Goal: Entertainment & Leisure: Consume media (video, audio)

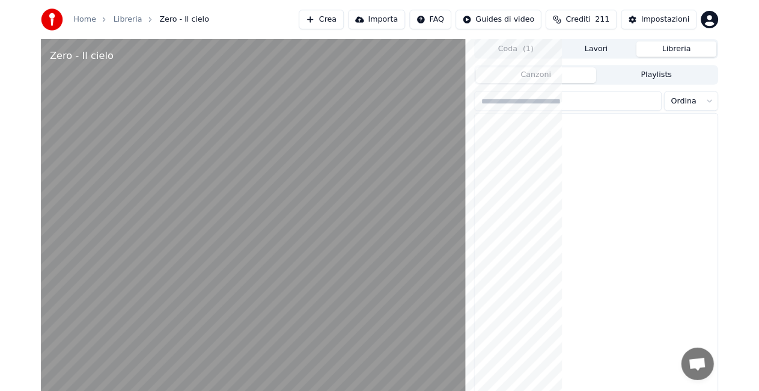
scroll to position [16753, 0]
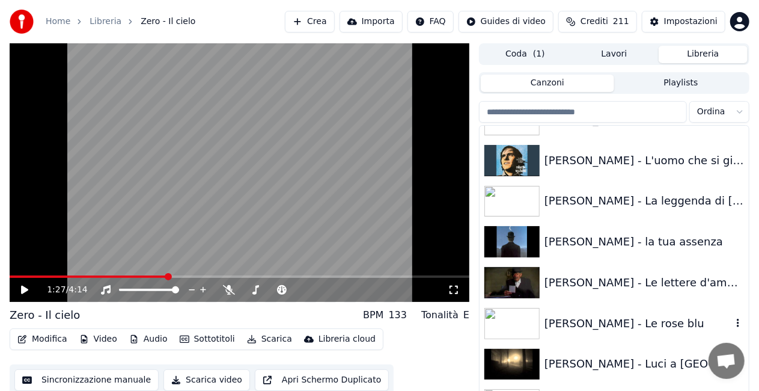
scroll to position [15492, 0]
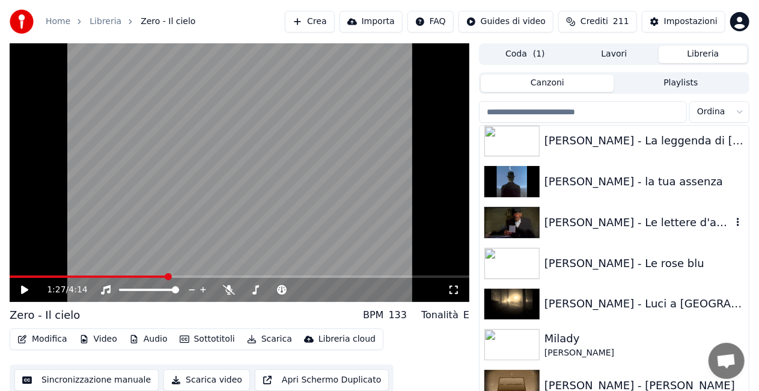
click at [636, 227] on div "[PERSON_NAME] - Le lettere d'amore" at bounding box center [637, 222] width 187 height 17
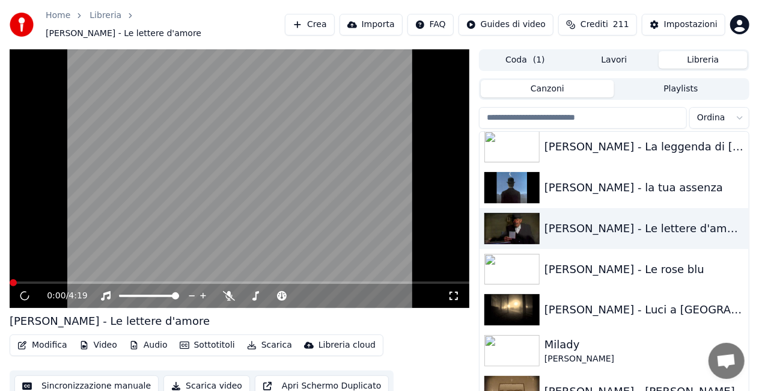
click at [455, 291] on icon at bounding box center [454, 296] width 12 height 10
click at [553, 107] on input "search" at bounding box center [583, 118] width 208 height 22
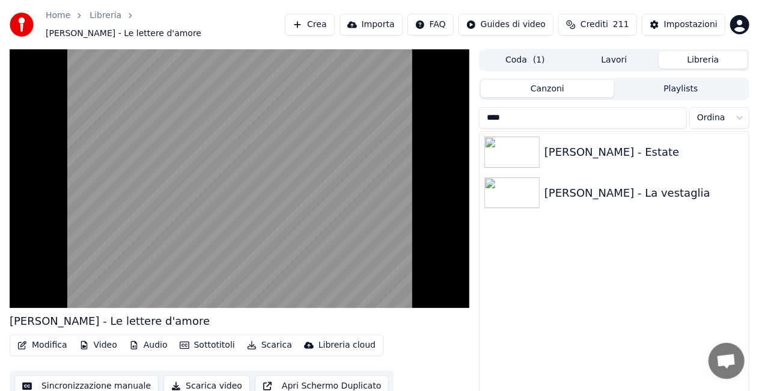
type input "****"
click at [627, 144] on div "[PERSON_NAME] - Estate" at bounding box center [637, 152] width 187 height 17
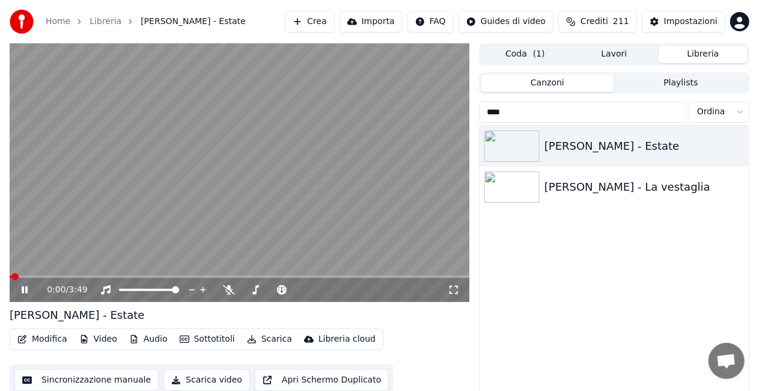
click at [451, 287] on icon at bounding box center [453, 289] width 8 height 8
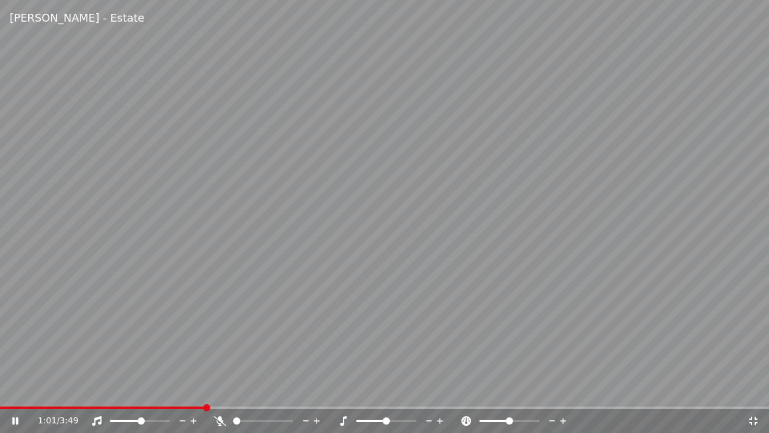
click at [480, 203] on video at bounding box center [384, 216] width 769 height 433
click at [754, 419] on icon at bounding box center [754, 421] width 12 height 10
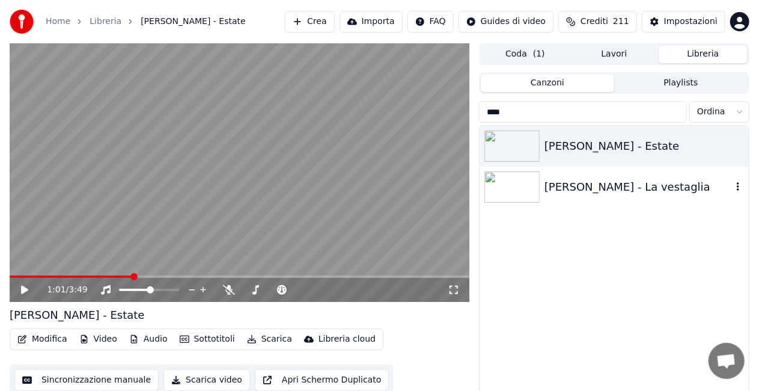
click at [650, 184] on div "[PERSON_NAME] - La vestaglia" at bounding box center [637, 186] width 187 height 17
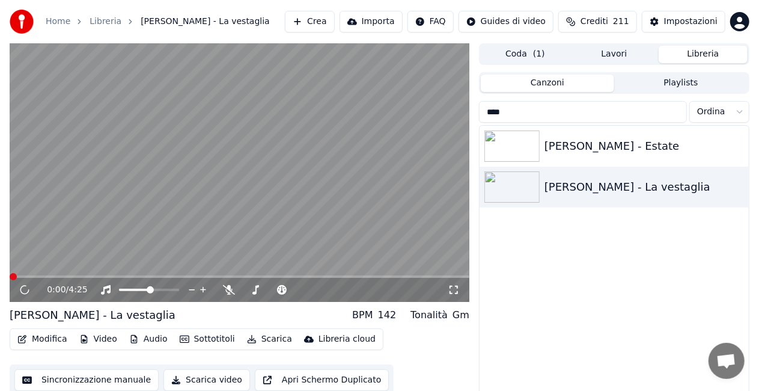
click at [457, 286] on icon at bounding box center [453, 289] width 8 height 8
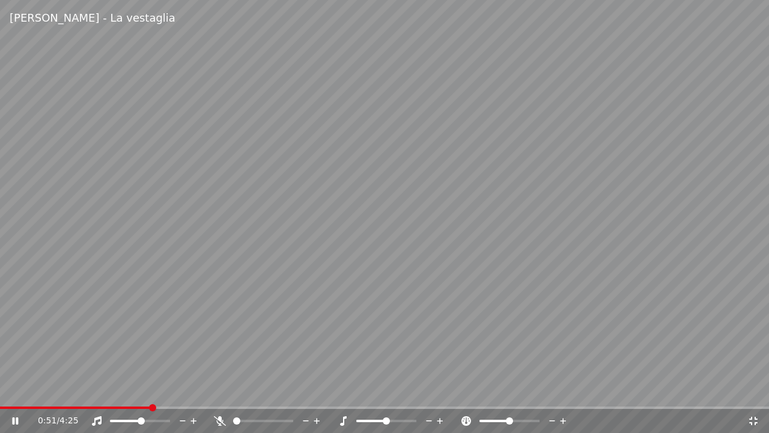
drag, startPoint x: 127, startPoint y: 424, endPoint x: 136, endPoint y: 424, distance: 9.6
click at [136, 424] on div at bounding box center [151, 421] width 97 height 12
click at [170, 419] on span at bounding box center [166, 420] width 7 height 7
click at [345, 279] on video at bounding box center [384, 216] width 769 height 433
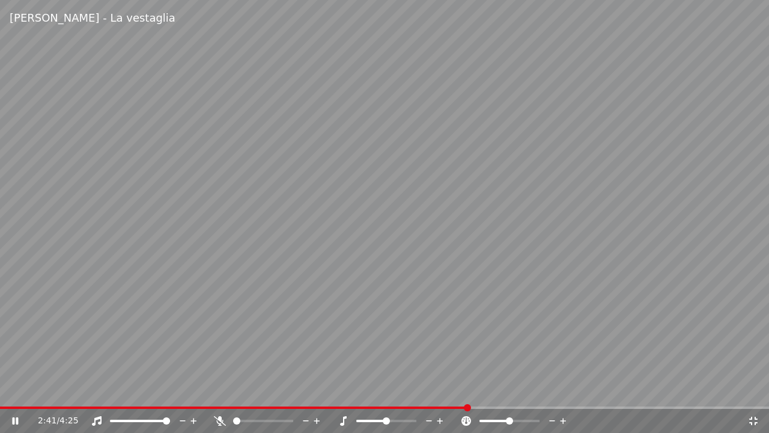
click at [306, 239] on video at bounding box center [384, 216] width 769 height 433
click at [750, 421] on icon at bounding box center [754, 421] width 12 height 10
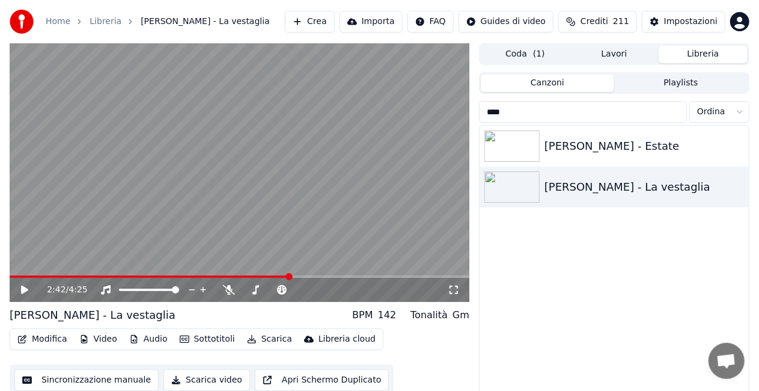
click at [675, 113] on input "****" at bounding box center [583, 112] width 208 height 22
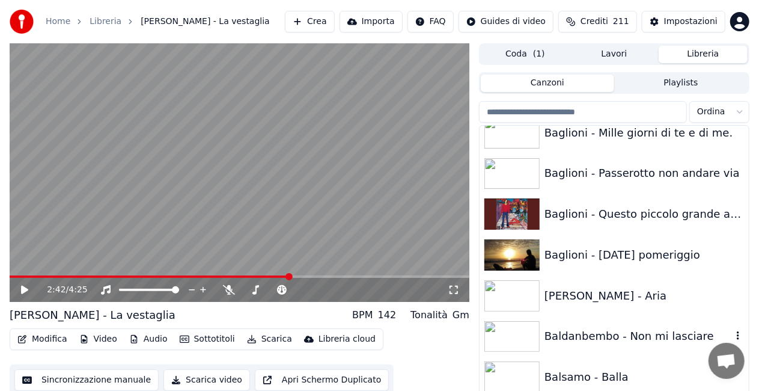
scroll to position [541, 0]
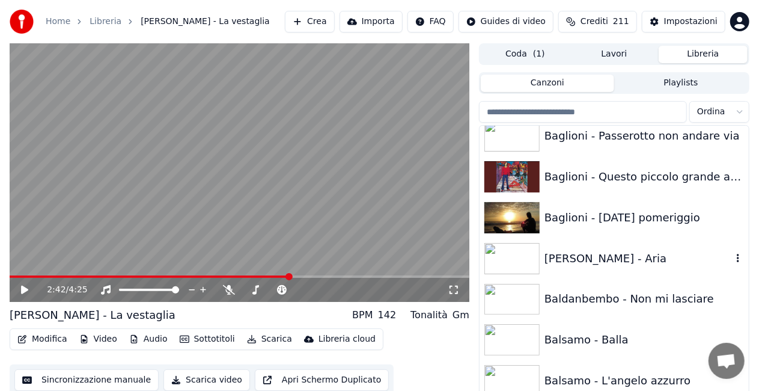
click at [609, 276] on div "[PERSON_NAME] - Aria" at bounding box center [614, 258] width 269 height 41
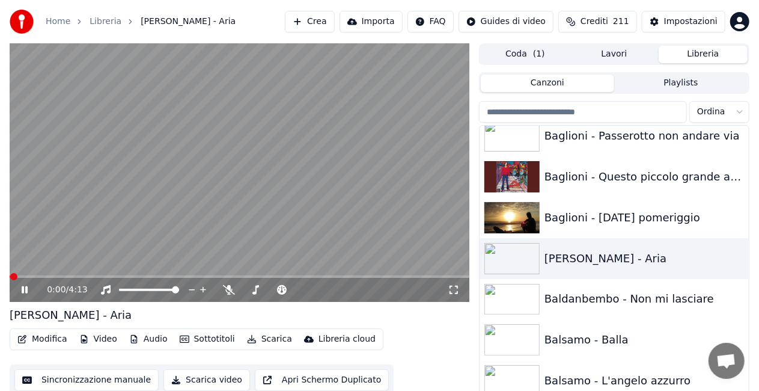
click at [451, 288] on icon at bounding box center [454, 290] width 12 height 10
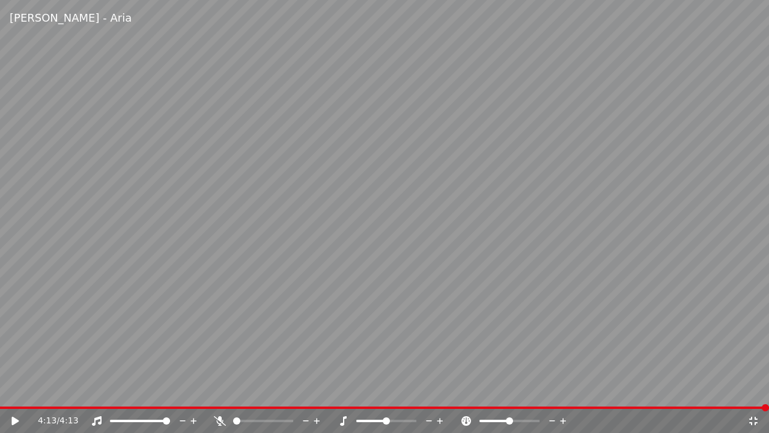
click at [283, 409] on div "4:13 / 4:13" at bounding box center [384, 421] width 769 height 24
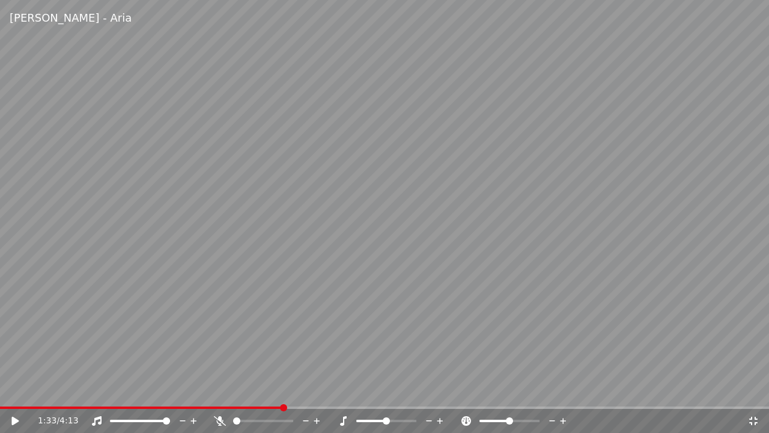
click at [282, 406] on span at bounding box center [141, 407] width 282 height 2
click at [3, 411] on span at bounding box center [6, 407] width 7 height 7
click at [7, 417] on div "0:01 / 4:13" at bounding box center [385, 421] width 760 height 12
click at [13, 422] on icon at bounding box center [14, 420] width 7 height 8
click at [17, 412] on div "2:24 / 4:13" at bounding box center [384, 421] width 769 height 24
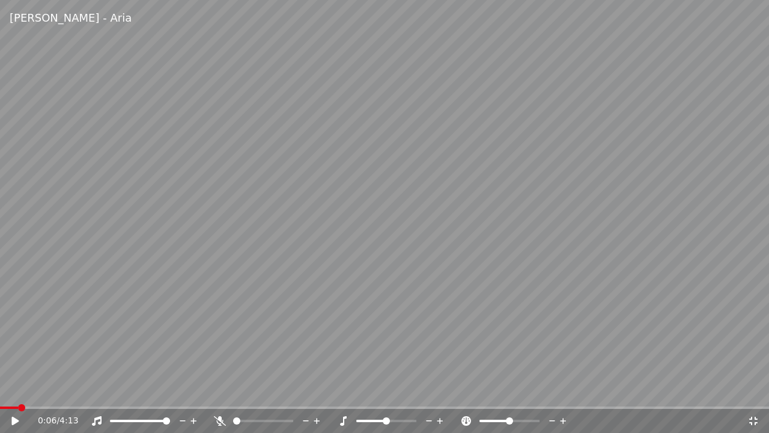
click at [17, 406] on span at bounding box center [9, 407] width 18 height 2
click at [8, 416] on div "0:06 / 4:13" at bounding box center [385, 421] width 760 height 12
click at [11, 421] on icon at bounding box center [24, 421] width 28 height 10
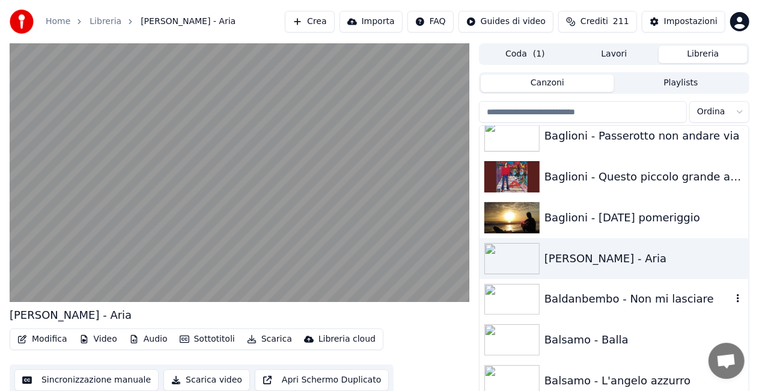
click at [617, 304] on div "Baldanbembo - Non mi lasciare" at bounding box center [637, 298] width 187 height 17
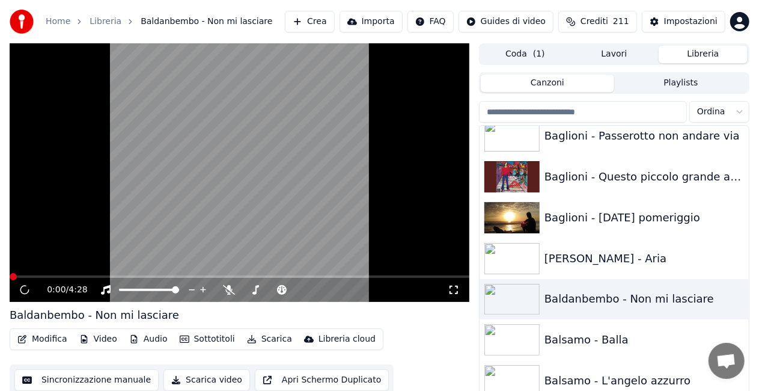
drag, startPoint x: 452, startPoint y: 291, endPoint x: 452, endPoint y: 305, distance: 13.8
click at [452, 291] on icon at bounding box center [454, 290] width 12 height 10
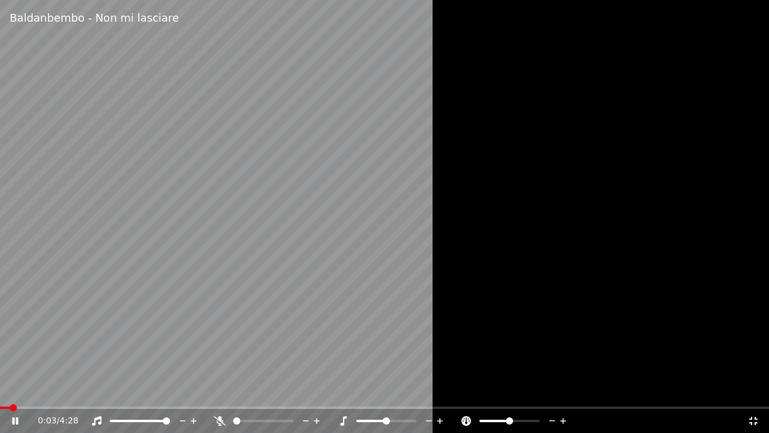
click at [233, 420] on span at bounding box center [236, 420] width 7 height 7
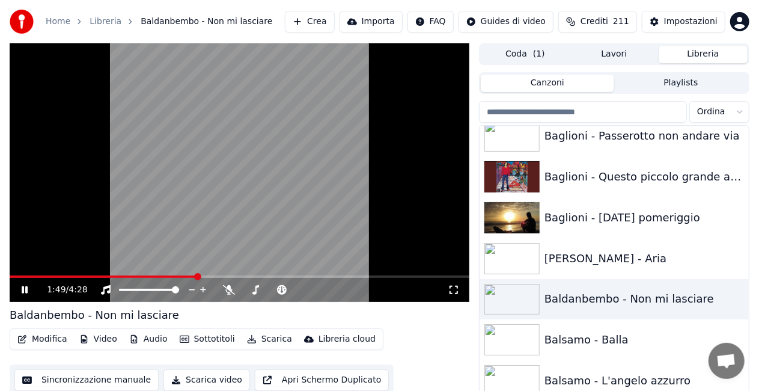
click at [335, 187] on video at bounding box center [240, 172] width 460 height 258
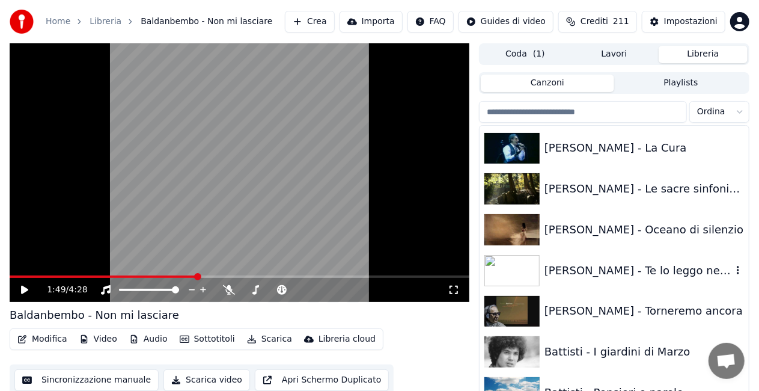
scroll to position [1202, 0]
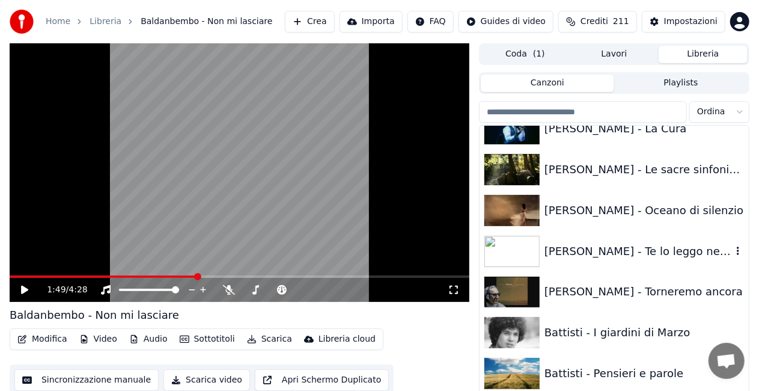
click at [606, 252] on div "[PERSON_NAME] - Te lo leggo negli occhi" at bounding box center [637, 251] width 187 height 17
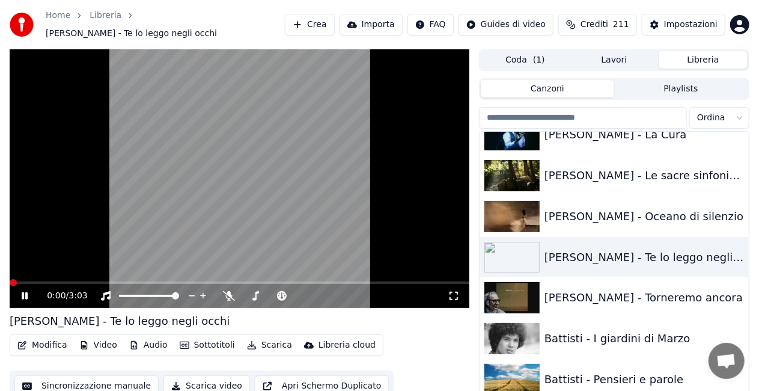
click at [460, 290] on div "0:00 / 3:03" at bounding box center [239, 296] width 450 height 12
click at [449, 294] on div "0:01 / 3:03" at bounding box center [239, 296] width 450 height 12
drag, startPoint x: 451, startPoint y: 288, endPoint x: 452, endPoint y: 302, distance: 13.3
click at [452, 291] on icon at bounding box center [454, 296] width 12 height 10
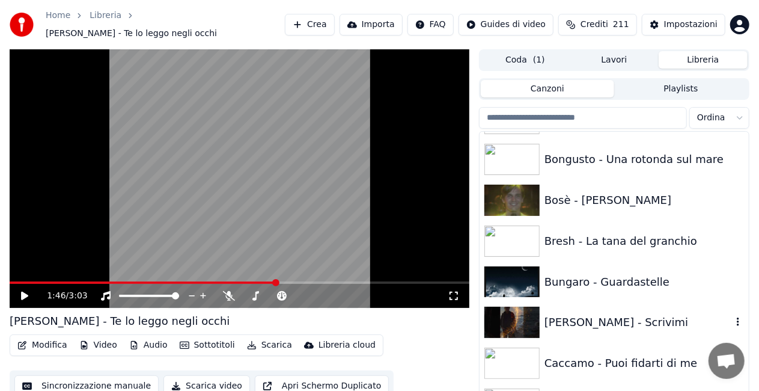
scroll to position [2223, 0]
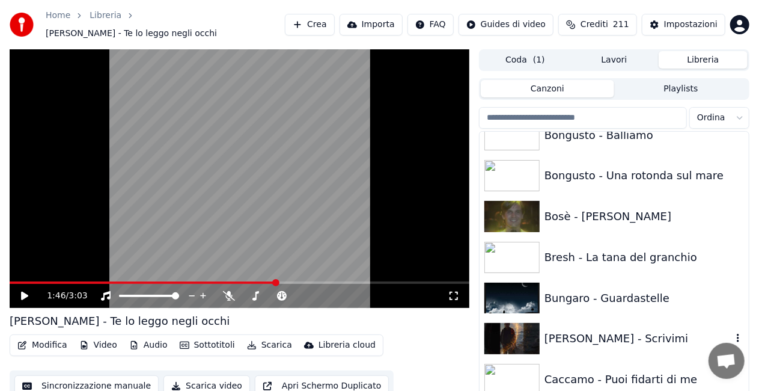
click at [605, 323] on div "[PERSON_NAME] - Scrivimi" at bounding box center [614, 338] width 269 height 41
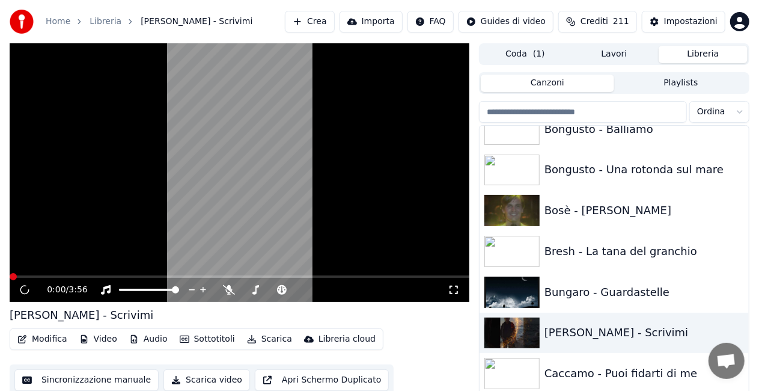
click at [457, 290] on icon at bounding box center [454, 290] width 12 height 10
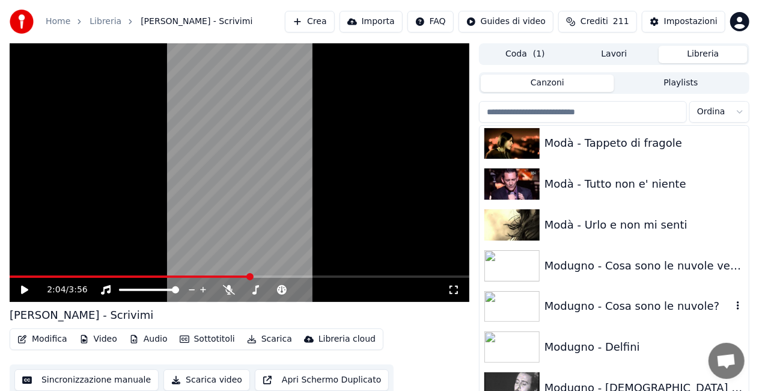
scroll to position [10276, 0]
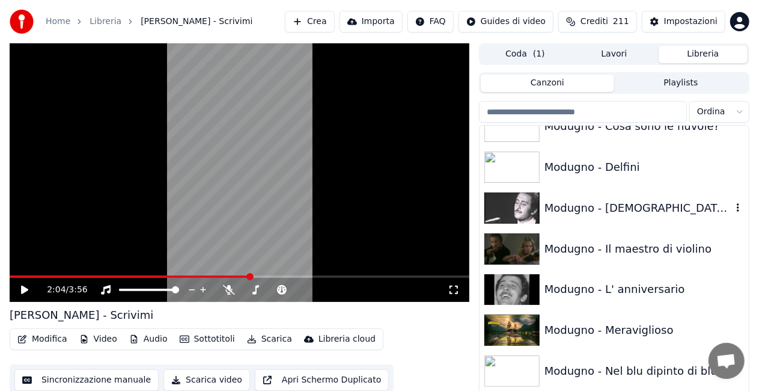
click at [623, 206] on div "Modugno - [DEMOGRAPHIC_DATA] come ti amo" at bounding box center [637, 208] width 187 height 17
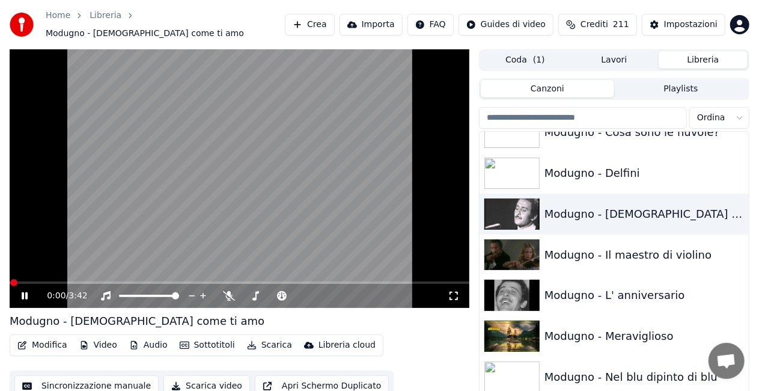
click at [457, 291] on icon at bounding box center [454, 296] width 12 height 10
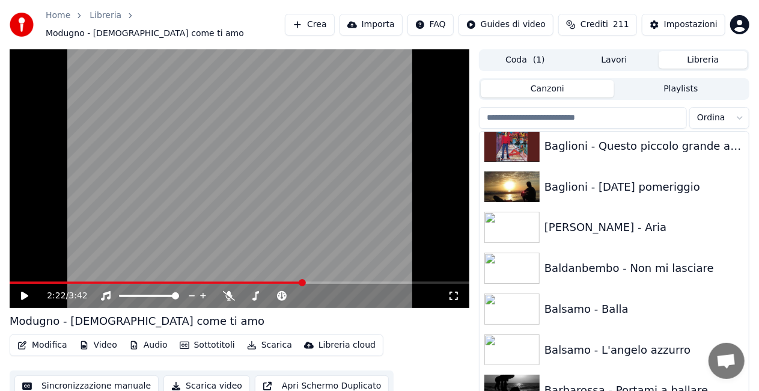
scroll to position [574, 0]
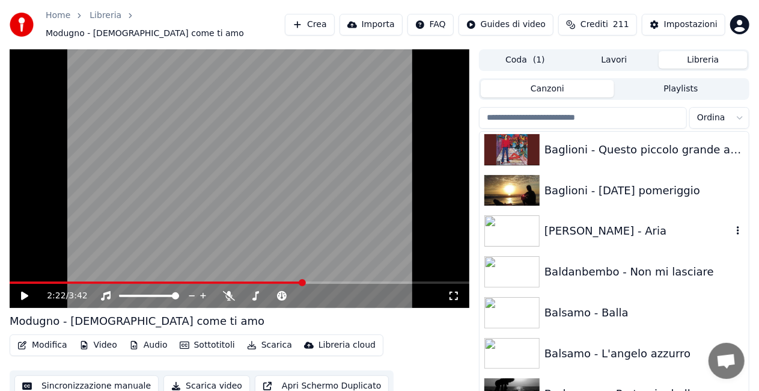
click at [603, 222] on div "[PERSON_NAME] - Aria" at bounding box center [637, 230] width 187 height 17
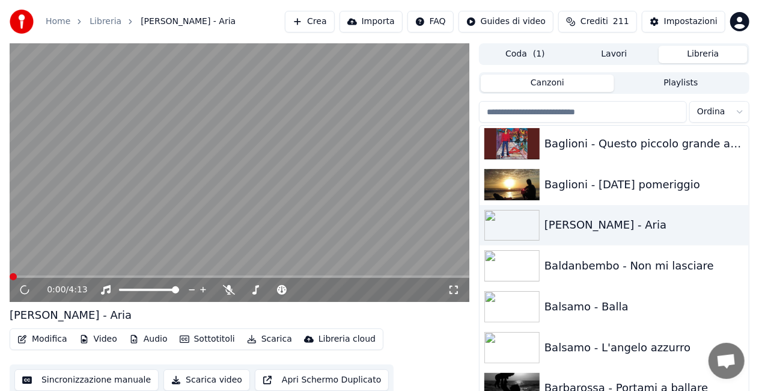
click at [453, 294] on icon at bounding box center [454, 290] width 12 height 10
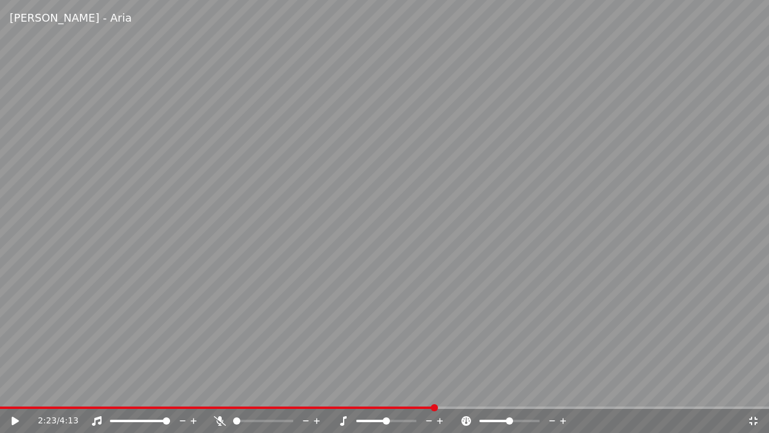
click at [133, 404] on video at bounding box center [384, 216] width 769 height 433
click at [133, 406] on span at bounding box center [66, 407] width 133 height 2
click at [233, 318] on video at bounding box center [384, 216] width 769 height 433
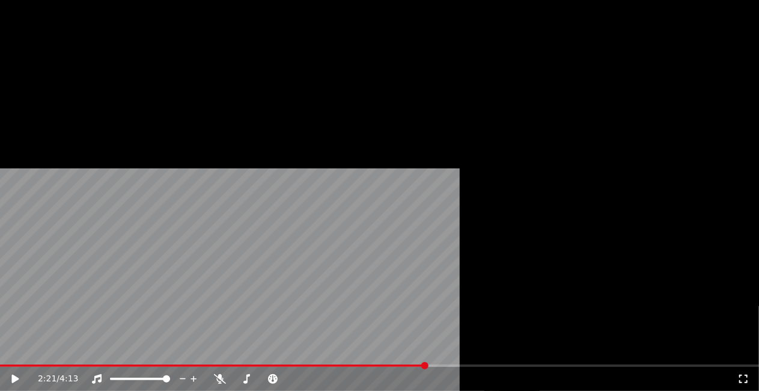
scroll to position [1296, 0]
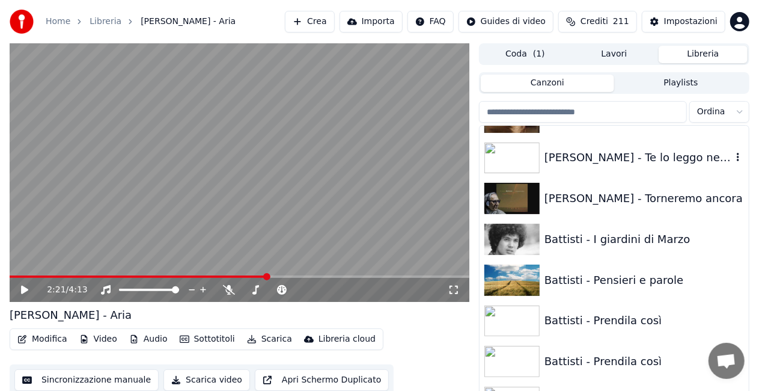
click at [615, 149] on div "[PERSON_NAME] - Te lo leggo negli occhi" at bounding box center [637, 157] width 187 height 17
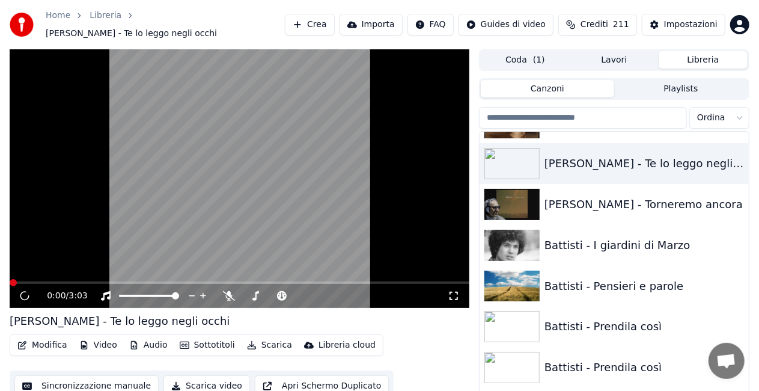
click at [454, 291] on icon at bounding box center [454, 296] width 12 height 10
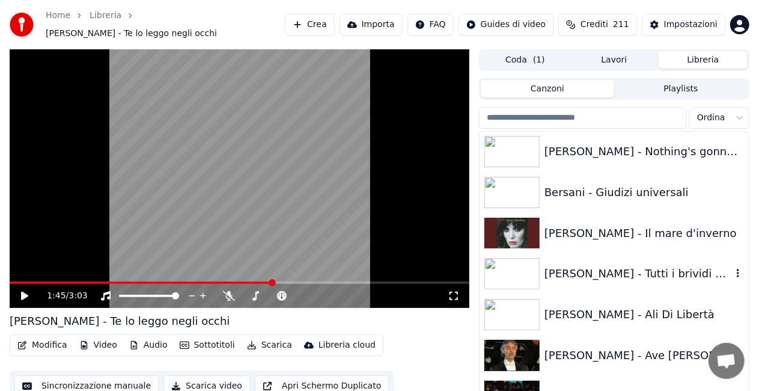
scroll to position [1957, 0]
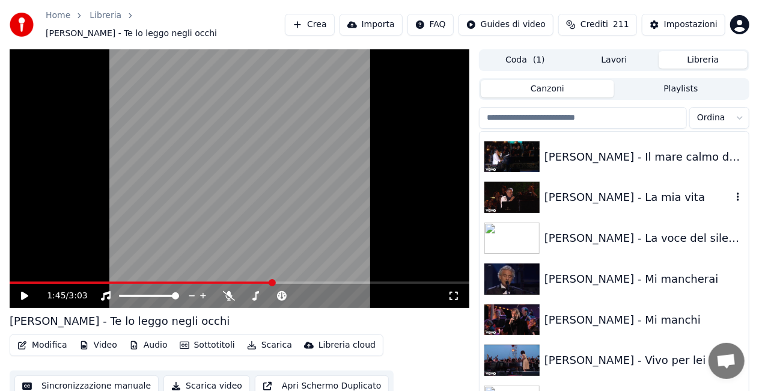
click at [621, 189] on div "[PERSON_NAME] - La mia vita" at bounding box center [637, 197] width 187 height 17
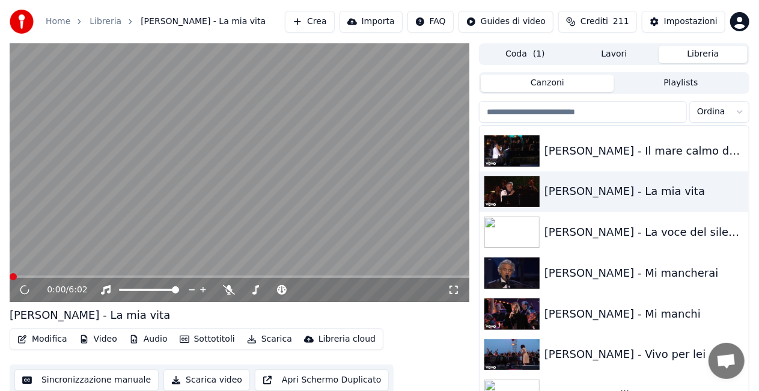
click at [449, 290] on icon at bounding box center [454, 290] width 12 height 10
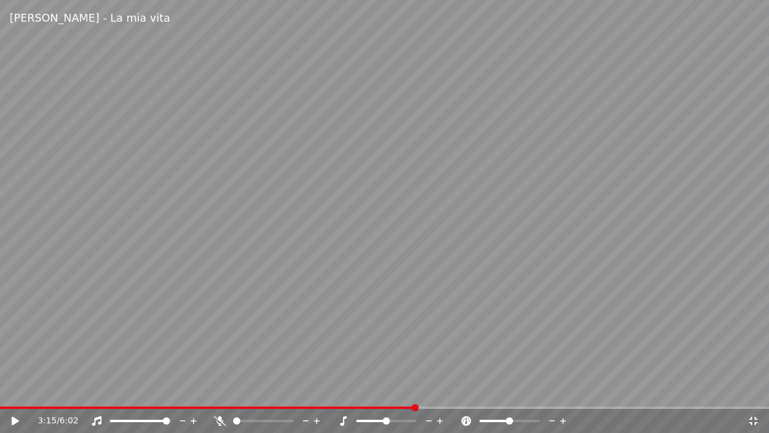
click at [297, 409] on div "3:15 / 6:02" at bounding box center [384, 421] width 769 height 24
click at [296, 407] on span at bounding box center [148, 407] width 297 height 2
click at [257, 407] on span at bounding box center [128, 407] width 257 height 2
drag, startPoint x: 210, startPoint y: 364, endPoint x: 219, endPoint y: 406, distance: 42.9
click at [210, 365] on video at bounding box center [384, 216] width 769 height 433
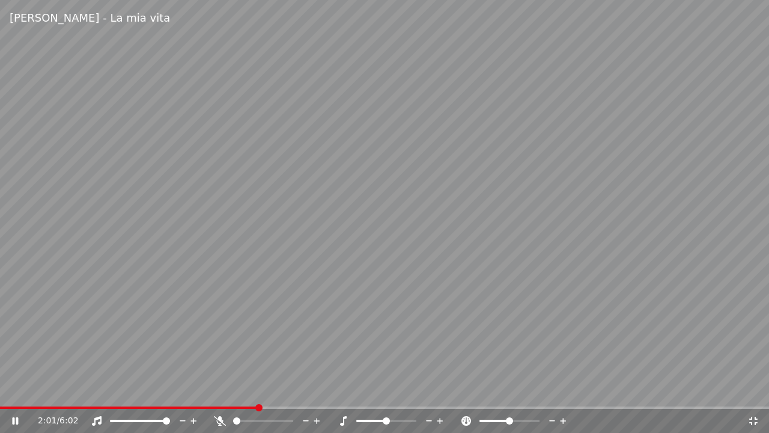
click at [220, 419] on icon at bounding box center [220, 421] width 12 height 10
drag, startPoint x: 546, startPoint y: 287, endPoint x: 582, endPoint y: 267, distance: 41.7
click at [553, 280] on video at bounding box center [384, 216] width 769 height 433
click at [248, 409] on div "3:04 / 6:02" at bounding box center [384, 421] width 769 height 24
click at [248, 407] on span at bounding box center [196, 407] width 392 height 2
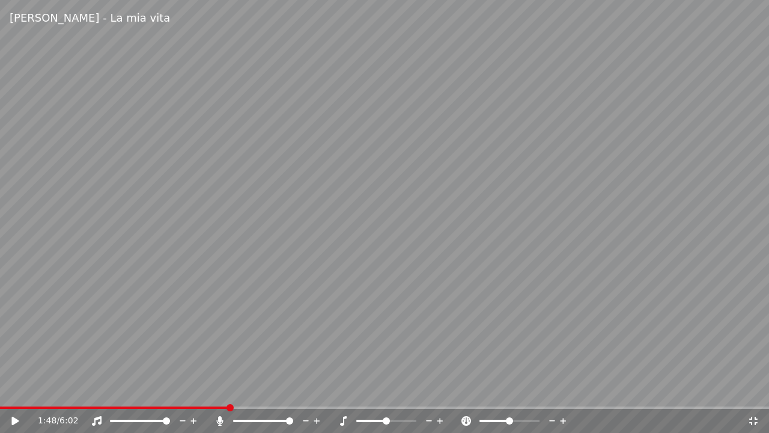
click at [227, 404] on span at bounding box center [230, 407] width 7 height 7
click at [329, 248] on video at bounding box center [384, 216] width 769 height 433
click at [221, 415] on div at bounding box center [268, 421] width 109 height 12
click at [218, 419] on icon at bounding box center [219, 421] width 7 height 10
click at [406, 181] on video at bounding box center [384, 216] width 769 height 433
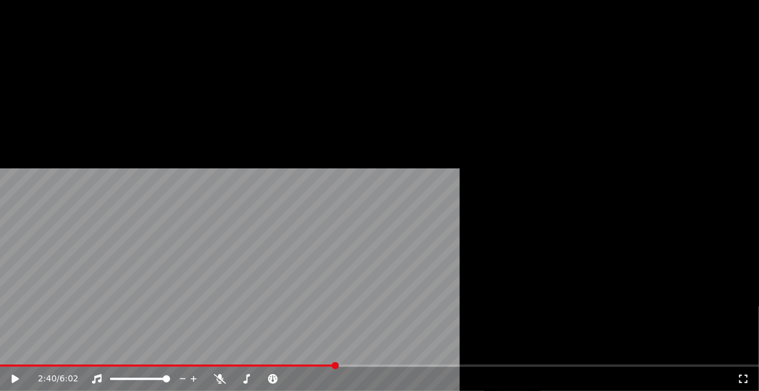
scroll to position [2077, 0]
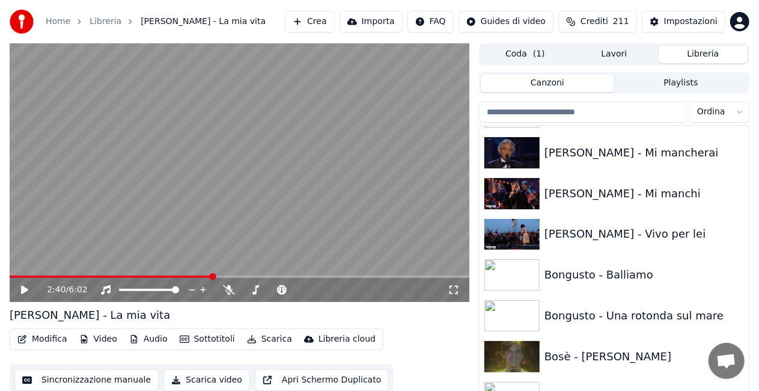
click at [567, 120] on input "search" at bounding box center [583, 112] width 208 height 22
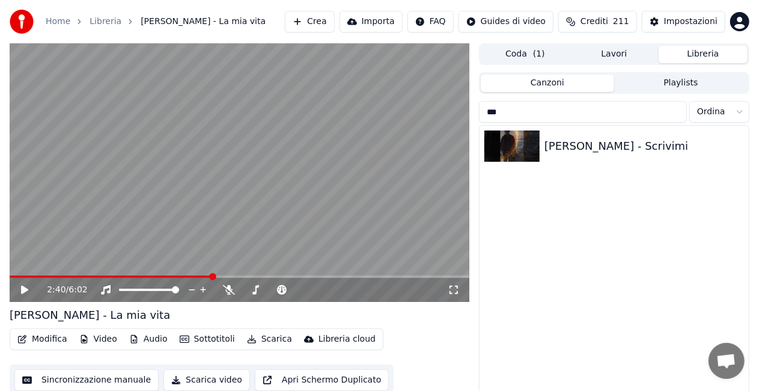
scroll to position [0, 0]
type input "****"
click at [597, 142] on div "[PERSON_NAME] - Scrivimi" at bounding box center [637, 146] width 187 height 17
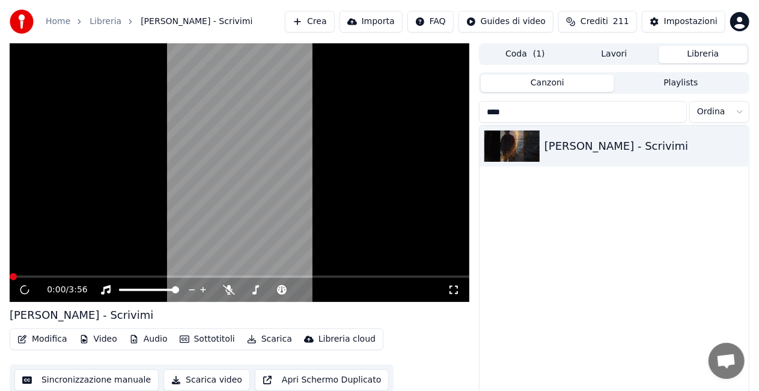
click at [453, 299] on div "0:00 / 3:56" at bounding box center [240, 290] width 460 height 24
drag, startPoint x: 453, startPoint y: 297, endPoint x: 457, endPoint y: 290, distance: 7.8
click at [457, 290] on div "0:00 / 3:56" at bounding box center [240, 290] width 460 height 24
drag, startPoint x: 458, startPoint y: 290, endPoint x: 459, endPoint y: 304, distance: 14.5
click at [459, 290] on icon at bounding box center [454, 290] width 12 height 10
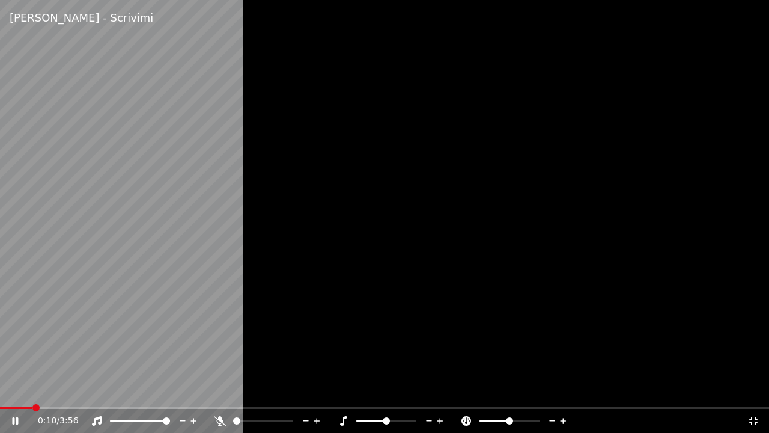
click at [31, 407] on span at bounding box center [16, 407] width 32 height 2
click at [226, 419] on div at bounding box center [274, 421] width 97 height 12
click at [220, 424] on icon at bounding box center [220, 421] width 12 height 10
click at [248, 335] on div at bounding box center [384, 216] width 769 height 433
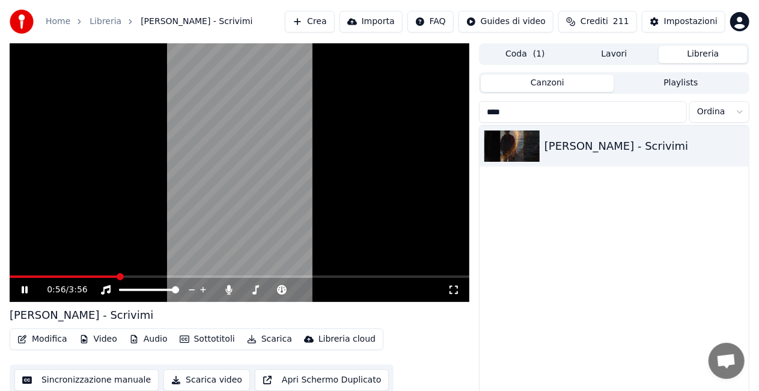
click at [118, 277] on span at bounding box center [240, 276] width 460 height 2
click at [556, 142] on div "[PERSON_NAME] - Scrivimi" at bounding box center [637, 146] width 187 height 17
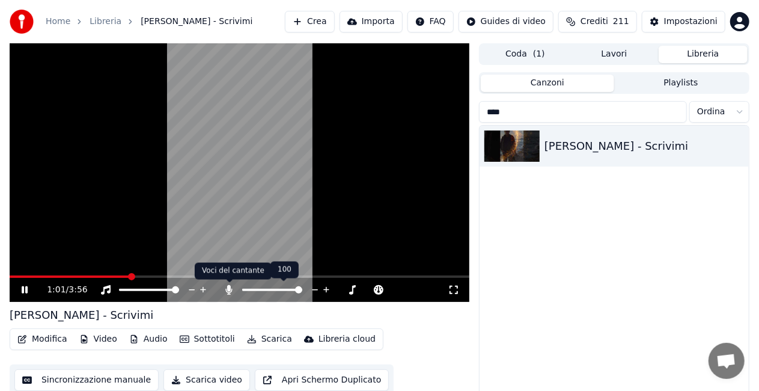
click at [225, 289] on icon at bounding box center [229, 290] width 12 height 10
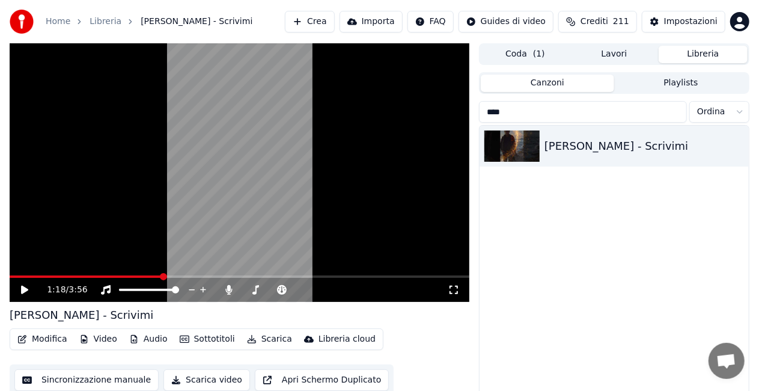
scroll to position [27, 0]
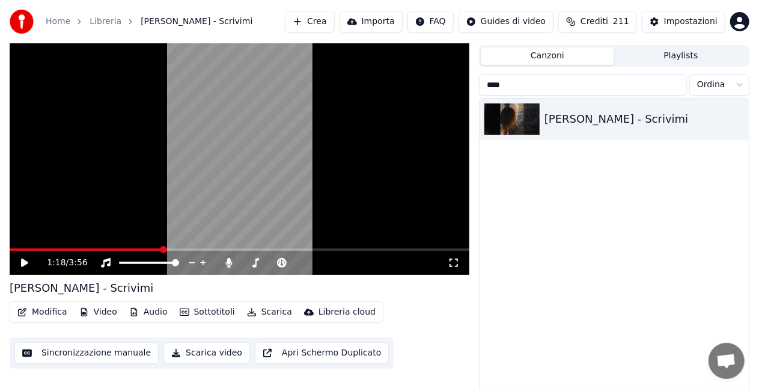
click at [675, 84] on input "****" at bounding box center [583, 85] width 208 height 22
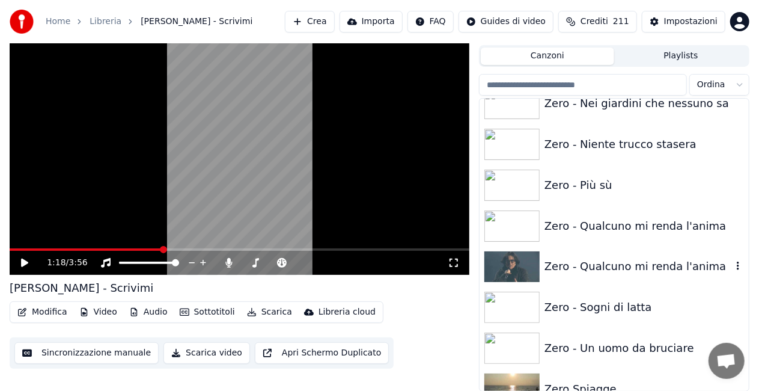
scroll to position [17118, 0]
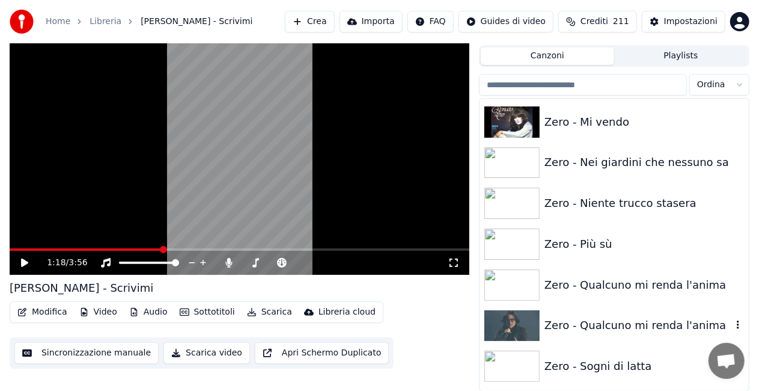
click at [644, 333] on div "Zero - Qualcuno mi renda l'anima" at bounding box center [614, 325] width 269 height 41
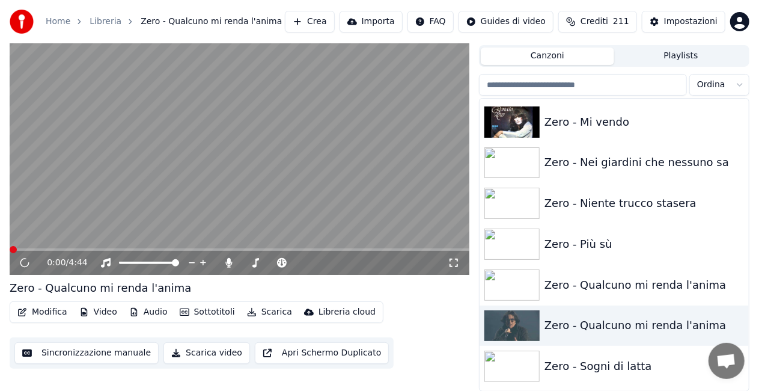
click at [453, 258] on icon at bounding box center [454, 263] width 12 height 10
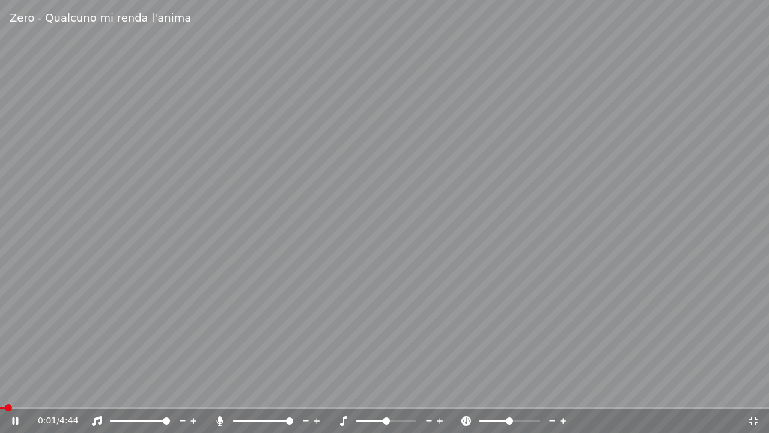
click at [219, 418] on icon at bounding box center [219, 421] width 7 height 10
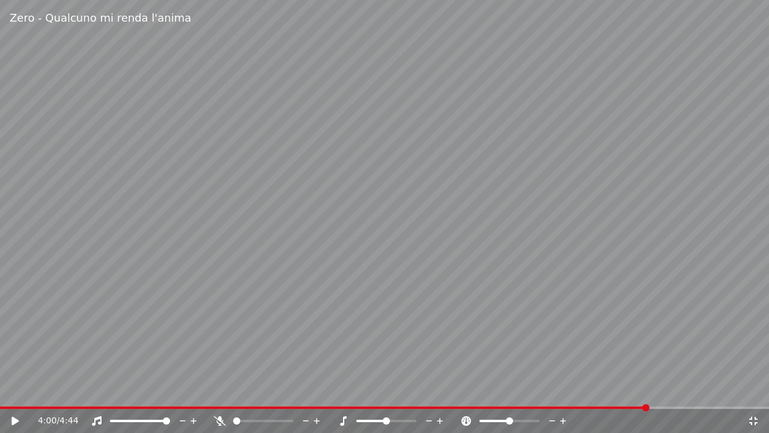
drag, startPoint x: 217, startPoint y: 422, endPoint x: 225, endPoint y: 419, distance: 8.9
click at [225, 419] on div at bounding box center [268, 421] width 109 height 12
click at [222, 422] on icon at bounding box center [220, 421] width 12 height 10
click at [130, 268] on video at bounding box center [384, 216] width 769 height 433
click at [121, 265] on video at bounding box center [384, 216] width 769 height 433
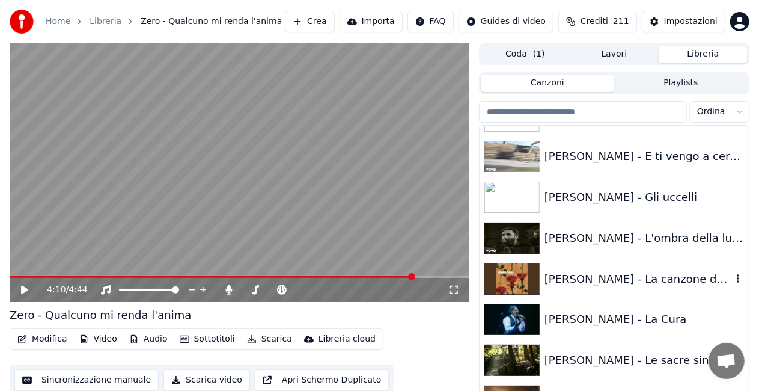
scroll to position [1082, 0]
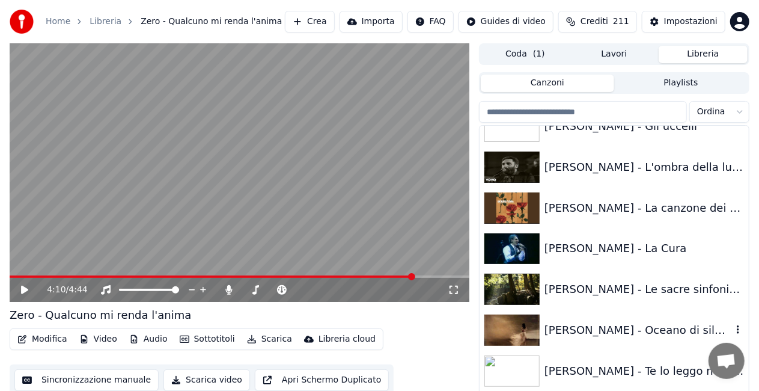
click at [648, 328] on div "[PERSON_NAME] - Oceano di silenzio" at bounding box center [637, 329] width 187 height 17
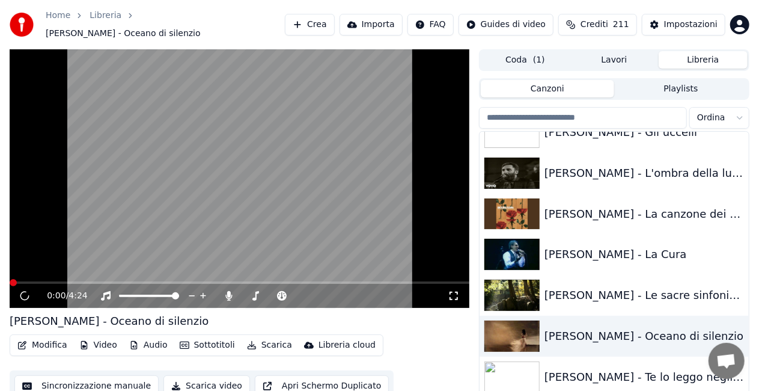
click at [455, 293] on icon at bounding box center [454, 296] width 12 height 10
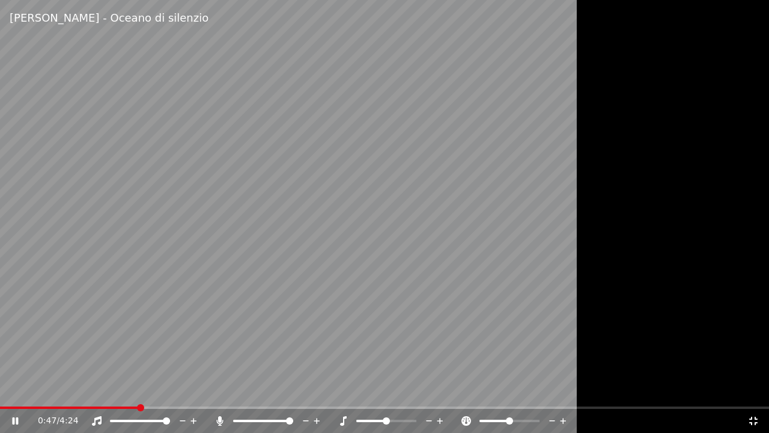
click at [215, 423] on icon at bounding box center [220, 421] width 12 height 10
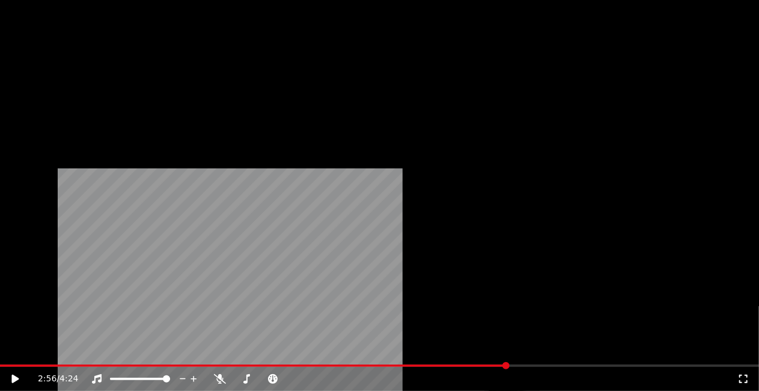
scroll to position [1082, 0]
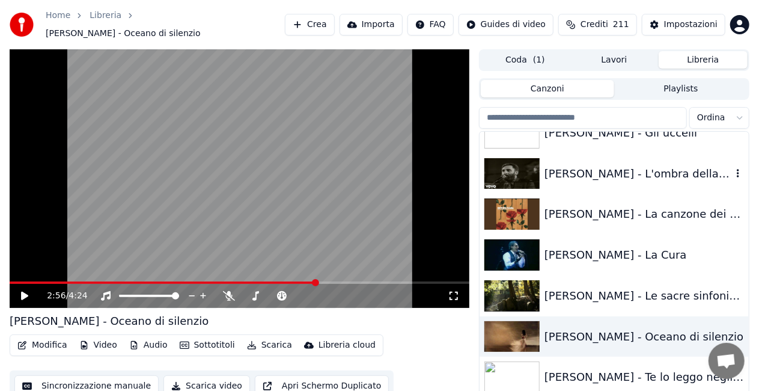
click at [621, 166] on div "[PERSON_NAME] - L'ombra della luce" at bounding box center [637, 173] width 187 height 17
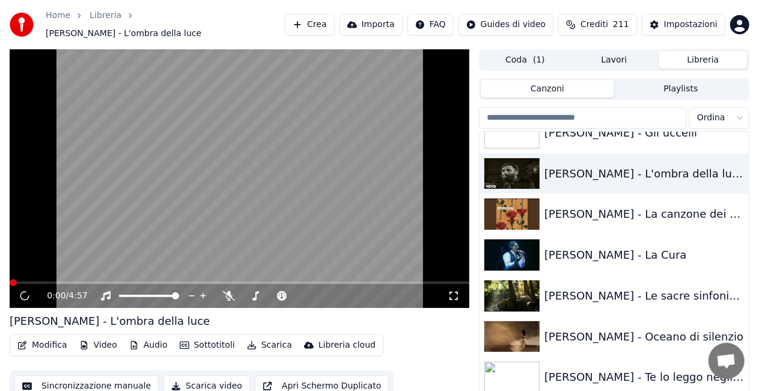
click at [452, 291] on icon at bounding box center [454, 296] width 12 height 10
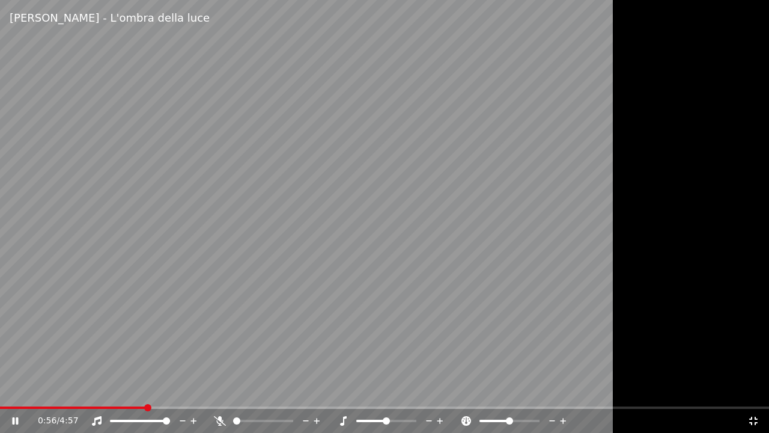
click at [219, 419] on icon at bounding box center [220, 421] width 12 height 10
click at [219, 416] on icon at bounding box center [219, 421] width 7 height 10
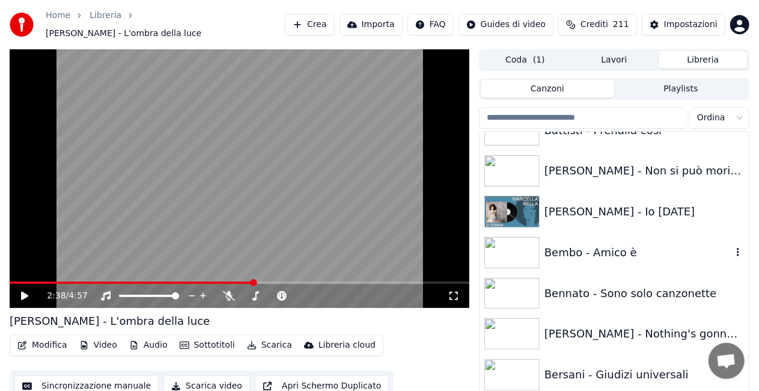
scroll to position [1536, 0]
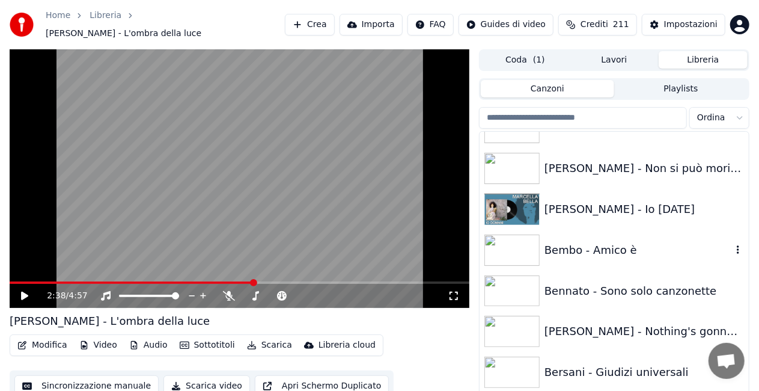
click at [615, 242] on div "Bembo - Amico è" at bounding box center [637, 250] width 187 height 17
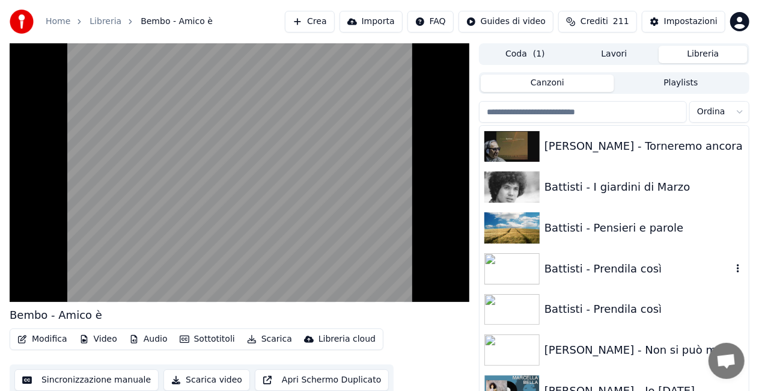
scroll to position [1356, 0]
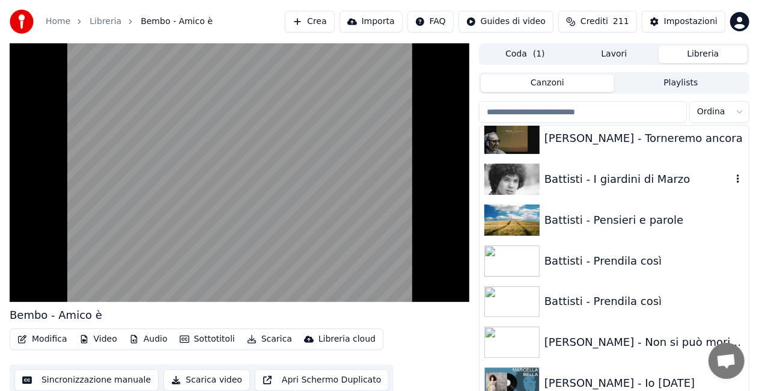
click at [631, 173] on div "Battisti - I giardini di Marzo" at bounding box center [637, 179] width 187 height 17
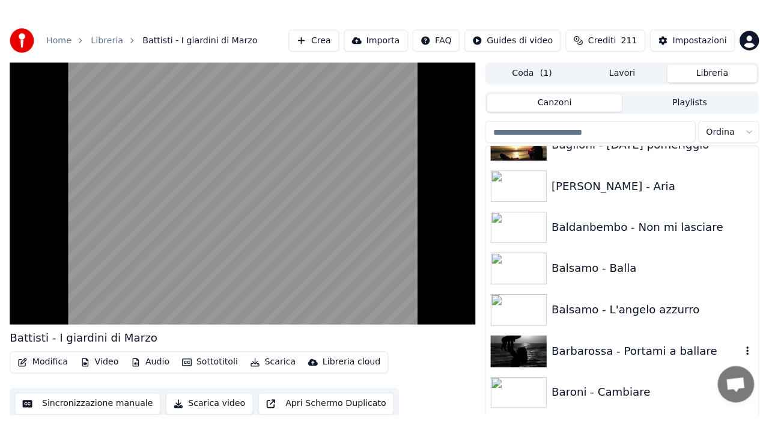
scroll to position [574, 0]
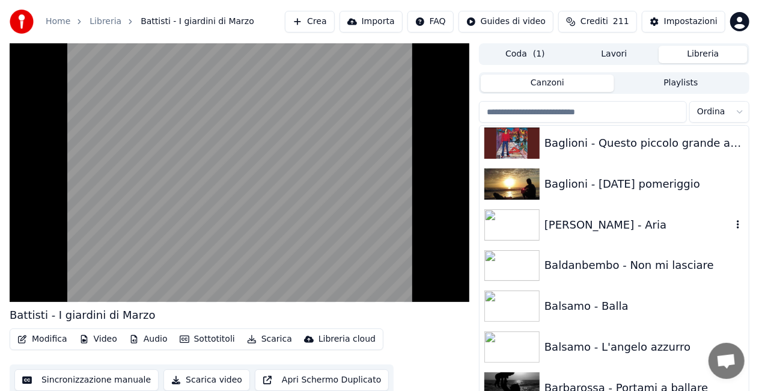
click at [621, 227] on div "[PERSON_NAME] - Aria" at bounding box center [637, 224] width 187 height 17
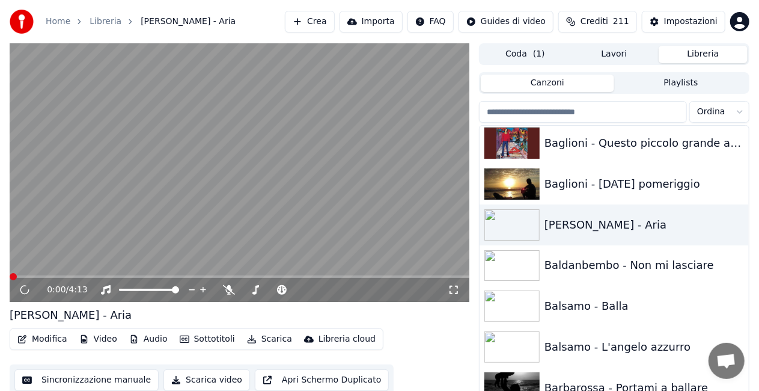
click at [459, 291] on div "0:00 / 4:13" at bounding box center [239, 290] width 450 height 12
click at [456, 290] on icon at bounding box center [454, 290] width 12 height 10
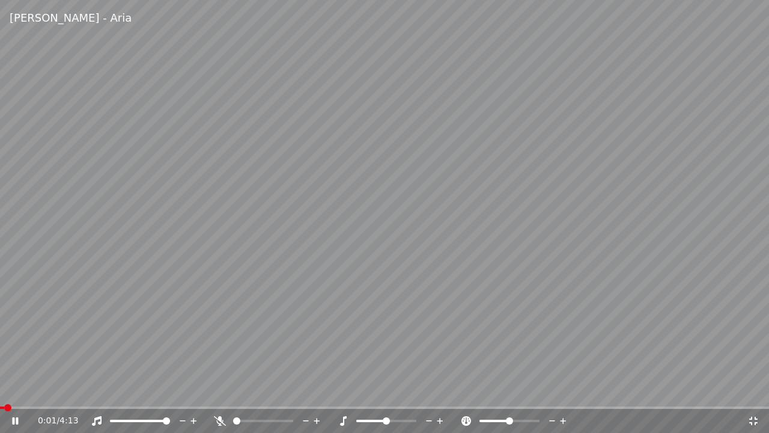
drag, startPoint x: 244, startPoint y: 417, endPoint x: 237, endPoint y: 408, distance: 11.5
click at [240, 412] on div "0:01 / 4:13" at bounding box center [384, 421] width 769 height 24
click at [227, 409] on span at bounding box center [384, 407] width 769 height 2
click at [219, 421] on icon at bounding box center [220, 421] width 12 height 10
